Goal: Information Seeking & Learning: Learn about a topic

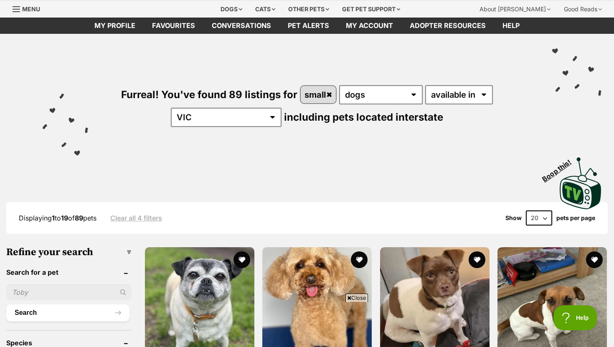
scroll to position [23, 0]
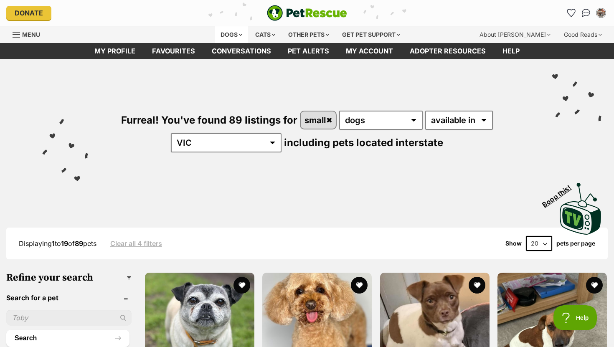
click at [231, 33] on div "Dogs" at bounding box center [231, 34] width 33 height 17
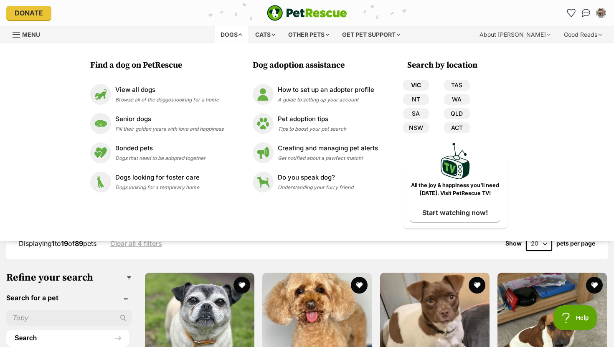
click at [415, 85] on link "VIC" at bounding box center [416, 85] width 26 height 11
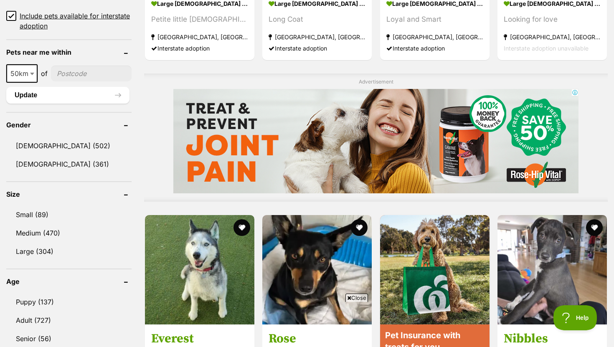
scroll to position [616, 0]
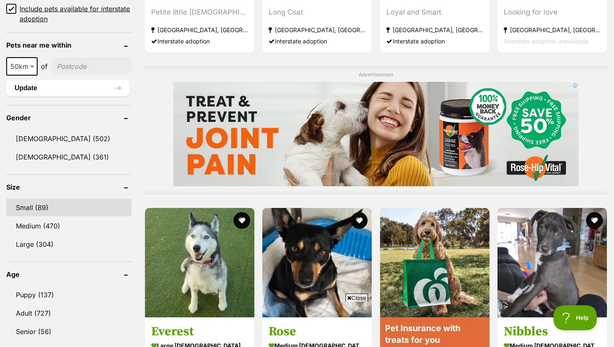
click at [48, 208] on link "Small (89)" at bounding box center [68, 208] width 125 height 18
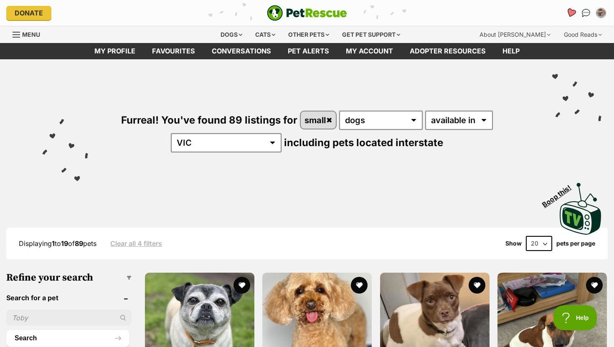
click at [569, 11] on icon "Favourites" at bounding box center [571, 13] width 10 height 10
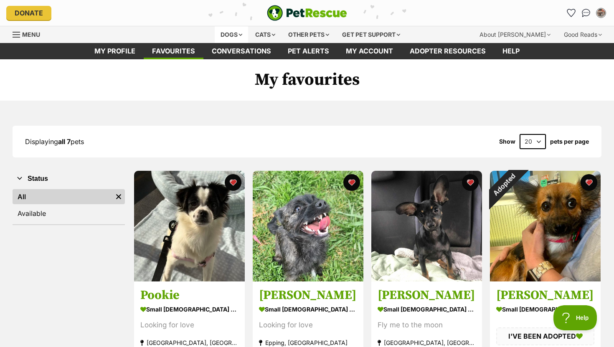
click at [230, 31] on div "Dogs" at bounding box center [231, 34] width 33 height 17
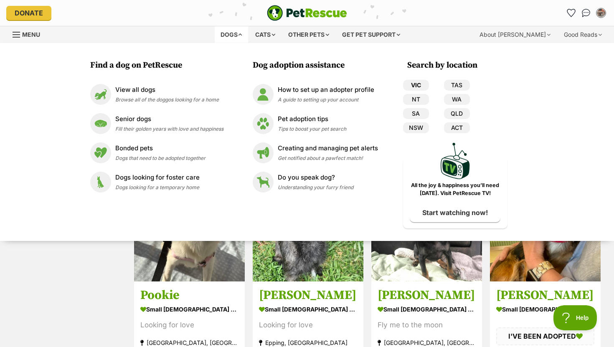
click at [417, 87] on link "VIC" at bounding box center [416, 85] width 26 height 11
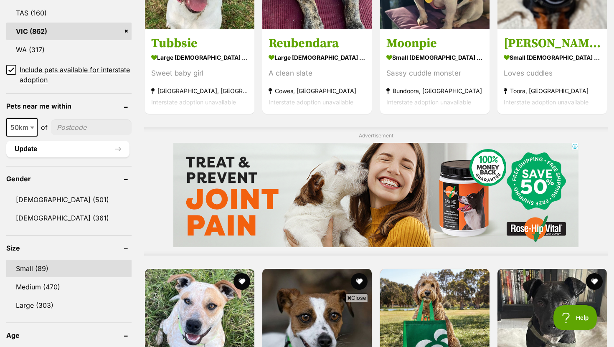
click at [61, 267] on link "Small (89)" at bounding box center [68, 269] width 125 height 18
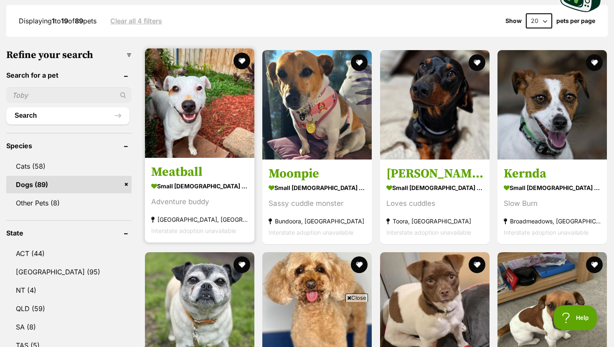
click at [181, 175] on h3 "Meatball" at bounding box center [199, 172] width 97 height 16
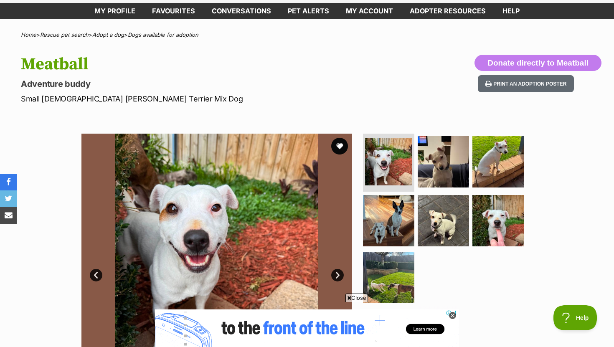
scroll to position [39, 0]
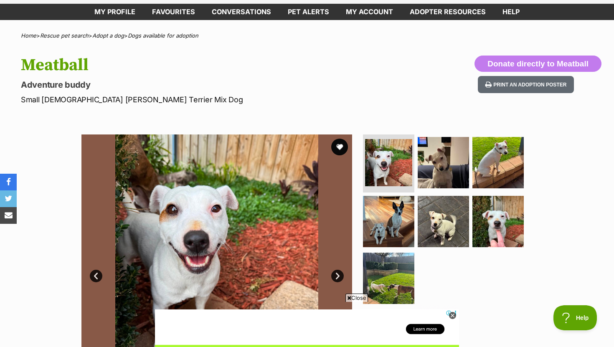
click at [341, 278] on link "Next" at bounding box center [337, 276] width 13 height 13
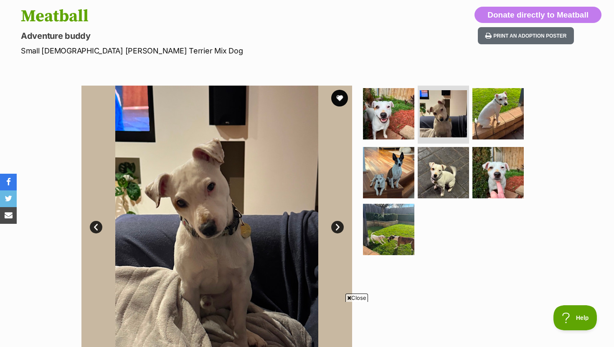
scroll to position [89, 0]
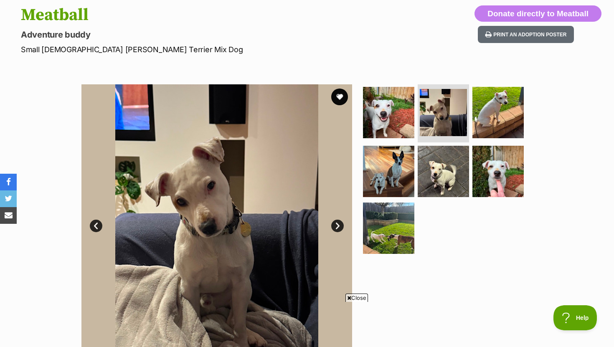
click at [338, 224] on link "Next" at bounding box center [337, 226] width 13 height 13
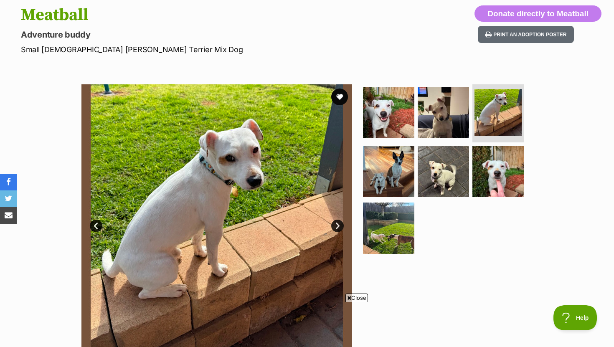
click at [338, 224] on link "Next" at bounding box center [337, 226] width 13 height 13
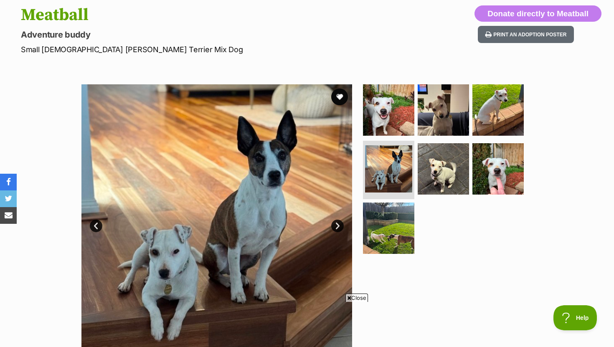
click at [338, 224] on link "Next" at bounding box center [337, 226] width 13 height 13
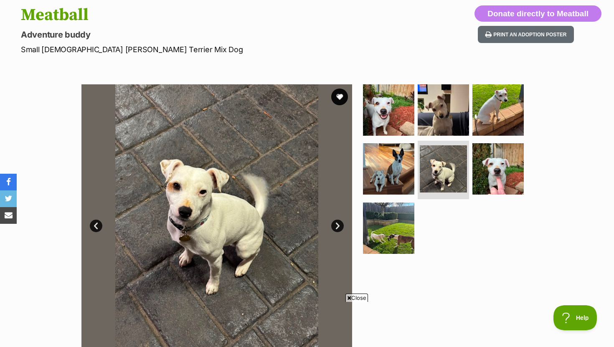
click at [337, 224] on link "Next" at bounding box center [337, 226] width 13 height 13
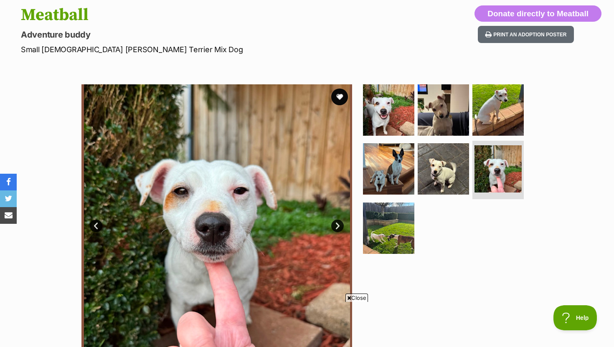
click at [337, 224] on link "Next" at bounding box center [337, 226] width 13 height 13
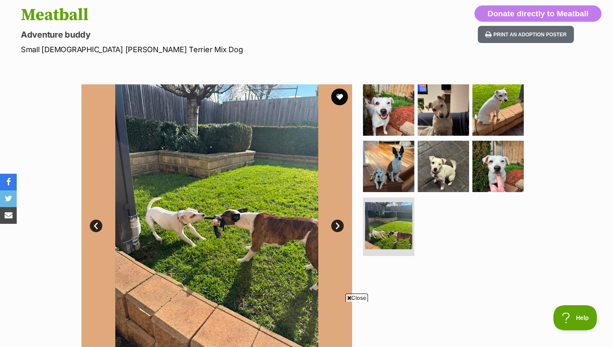
click at [337, 224] on link "Next" at bounding box center [337, 226] width 13 height 13
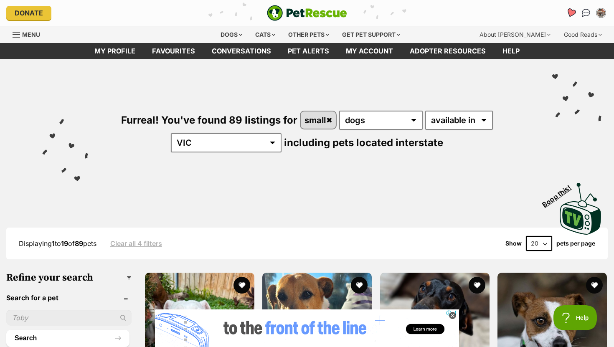
click at [573, 13] on icon "Favourites" at bounding box center [571, 13] width 10 height 10
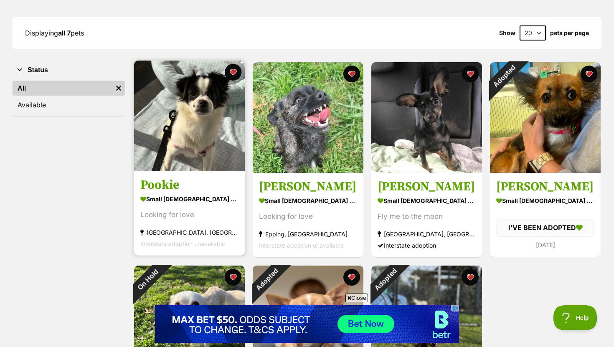
click at [172, 186] on h3 "Pookie" at bounding box center [189, 186] width 98 height 16
